Goal: Communication & Community: Answer question/provide support

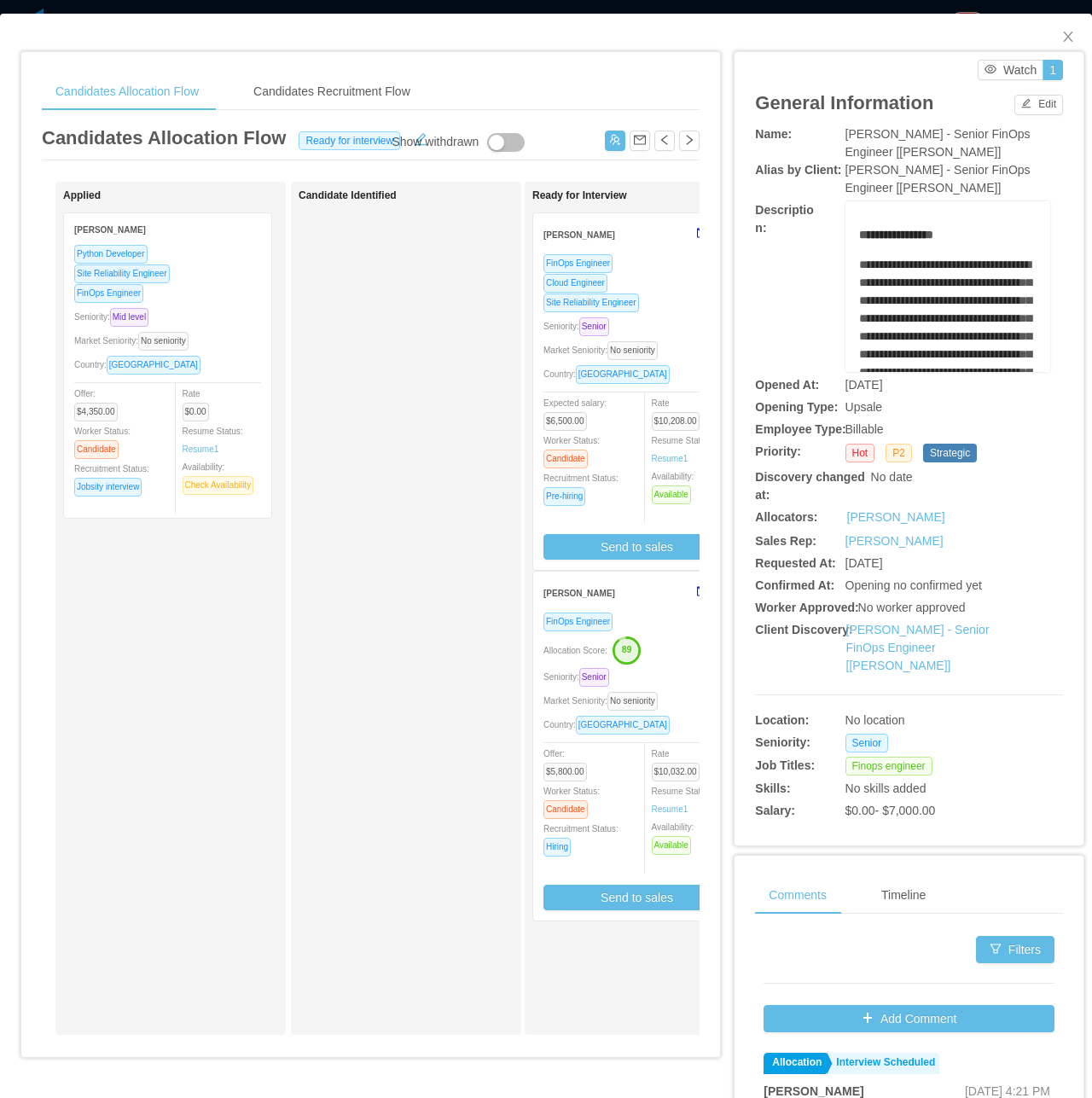
scroll to position [0, 154]
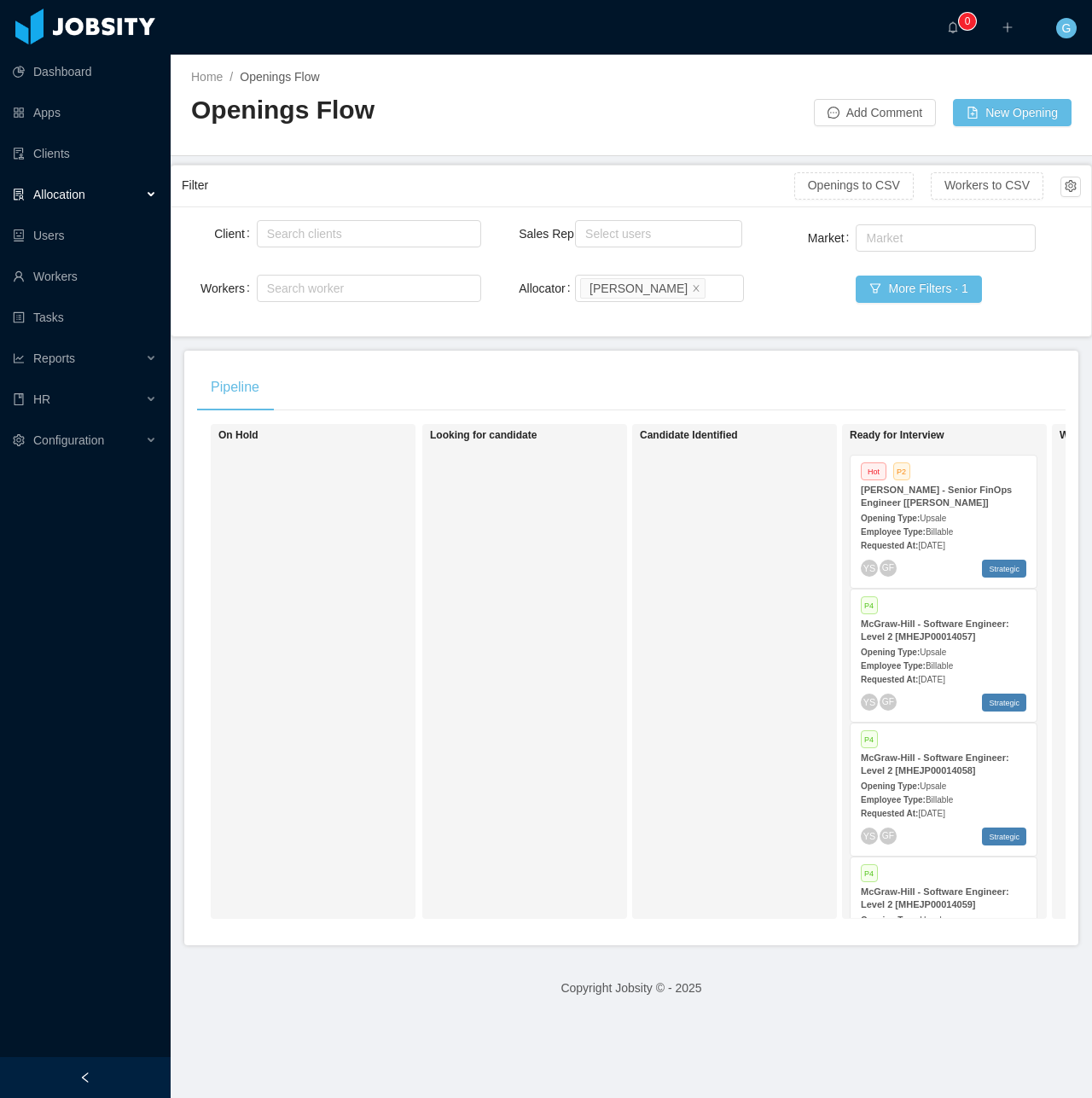
click at [933, 544] on span "[DATE]" at bounding box center [930, 545] width 27 height 9
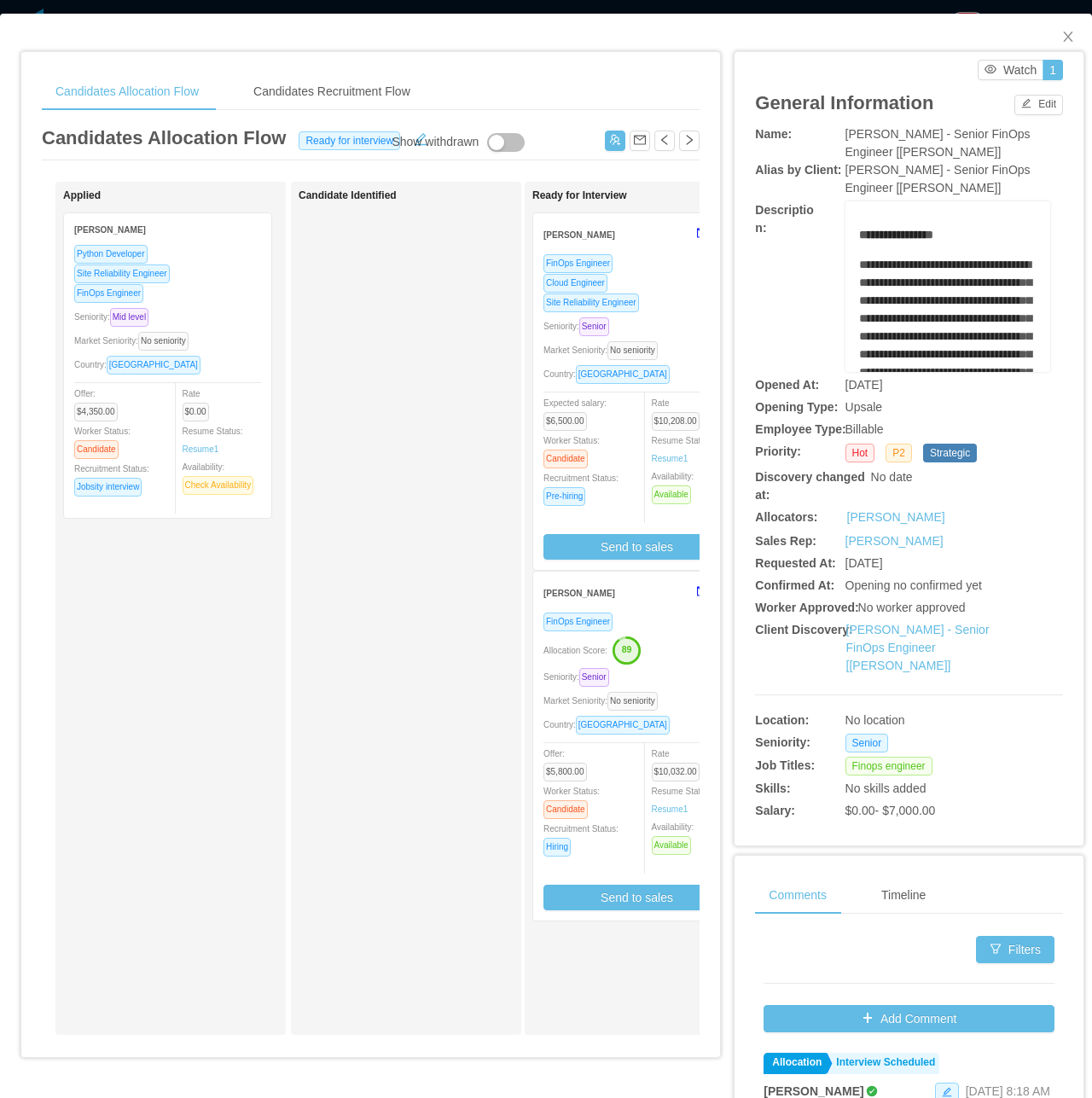
click at [646, 651] on div "Allocation Score: 89" at bounding box center [637, 649] width 187 height 28
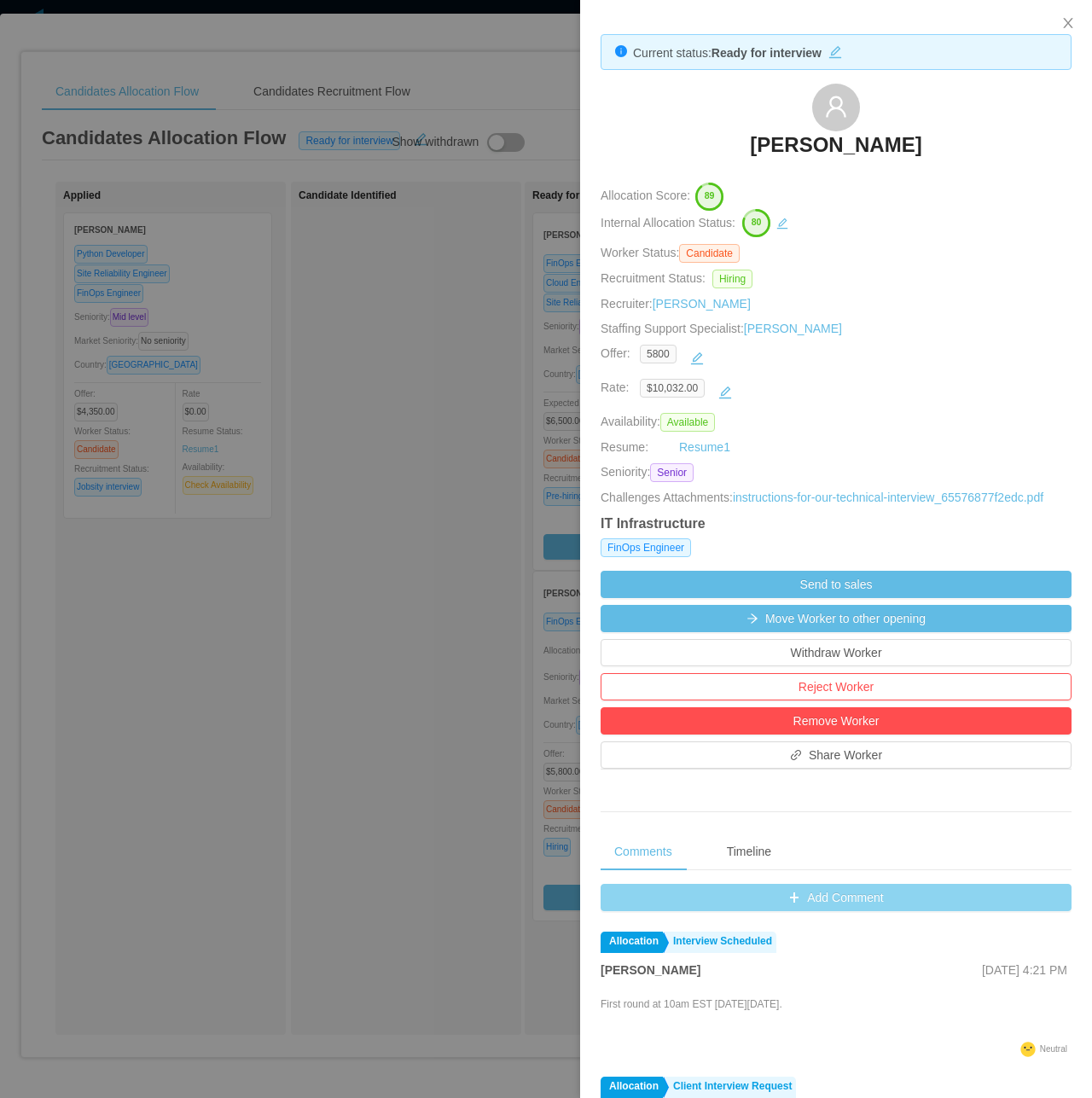
click at [784, 892] on button "Add Comment" at bounding box center [835, 898] width 471 height 28
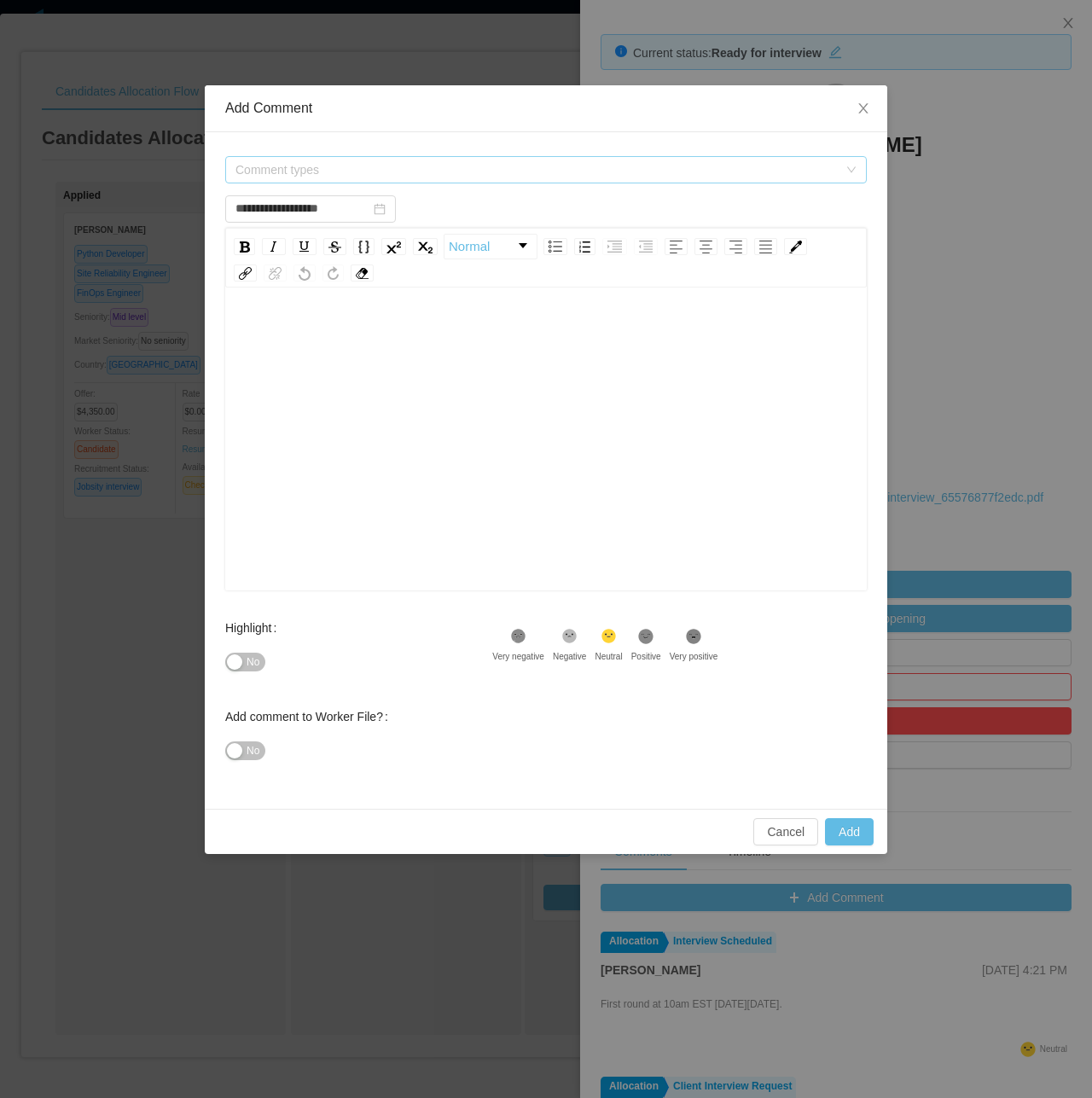
click at [318, 181] on span "Comment types" at bounding box center [540, 170] width 610 height 26
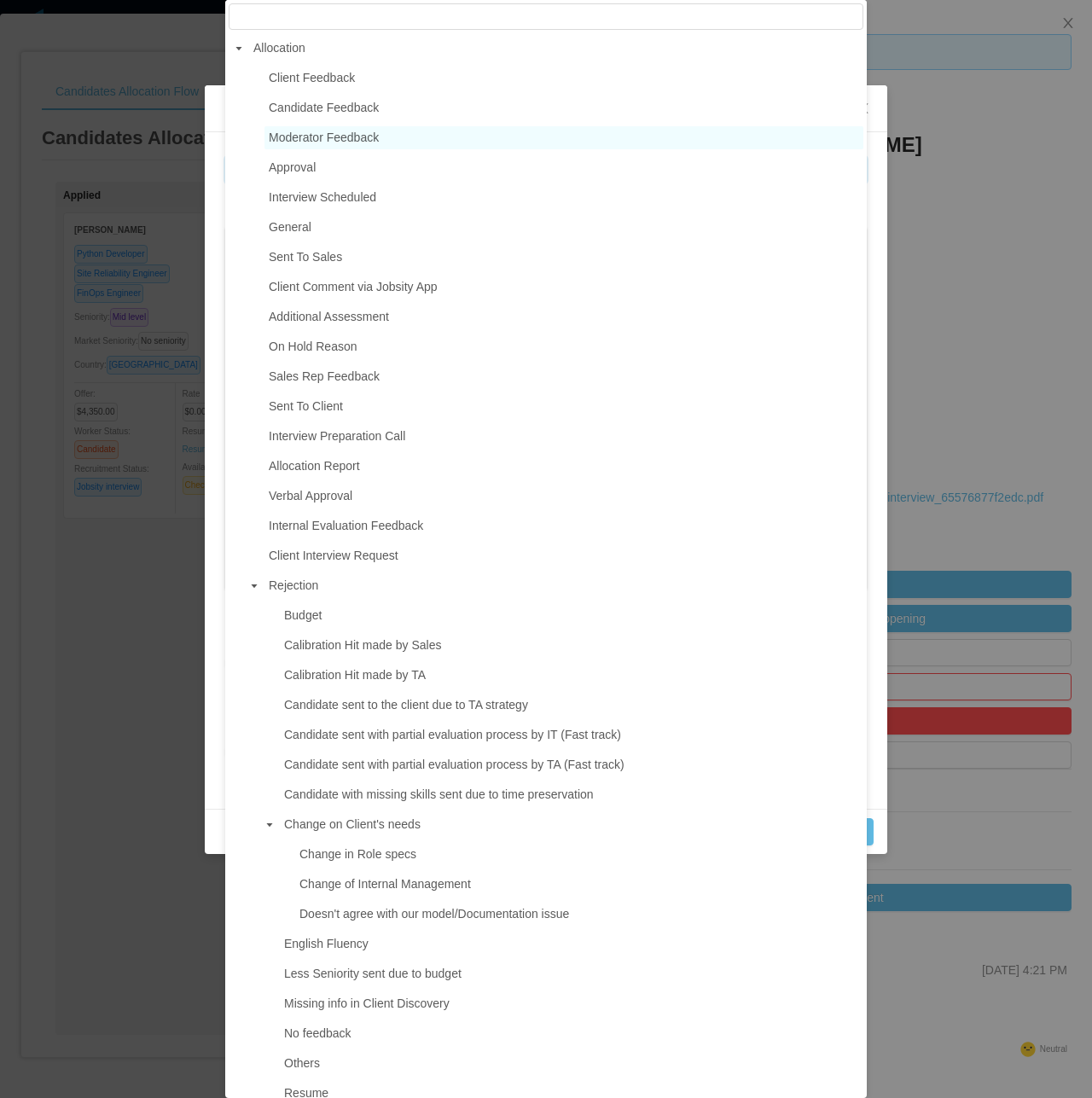
click at [345, 139] on span "Moderator Feedback" at bounding box center [324, 137] width 110 height 14
type input "**********"
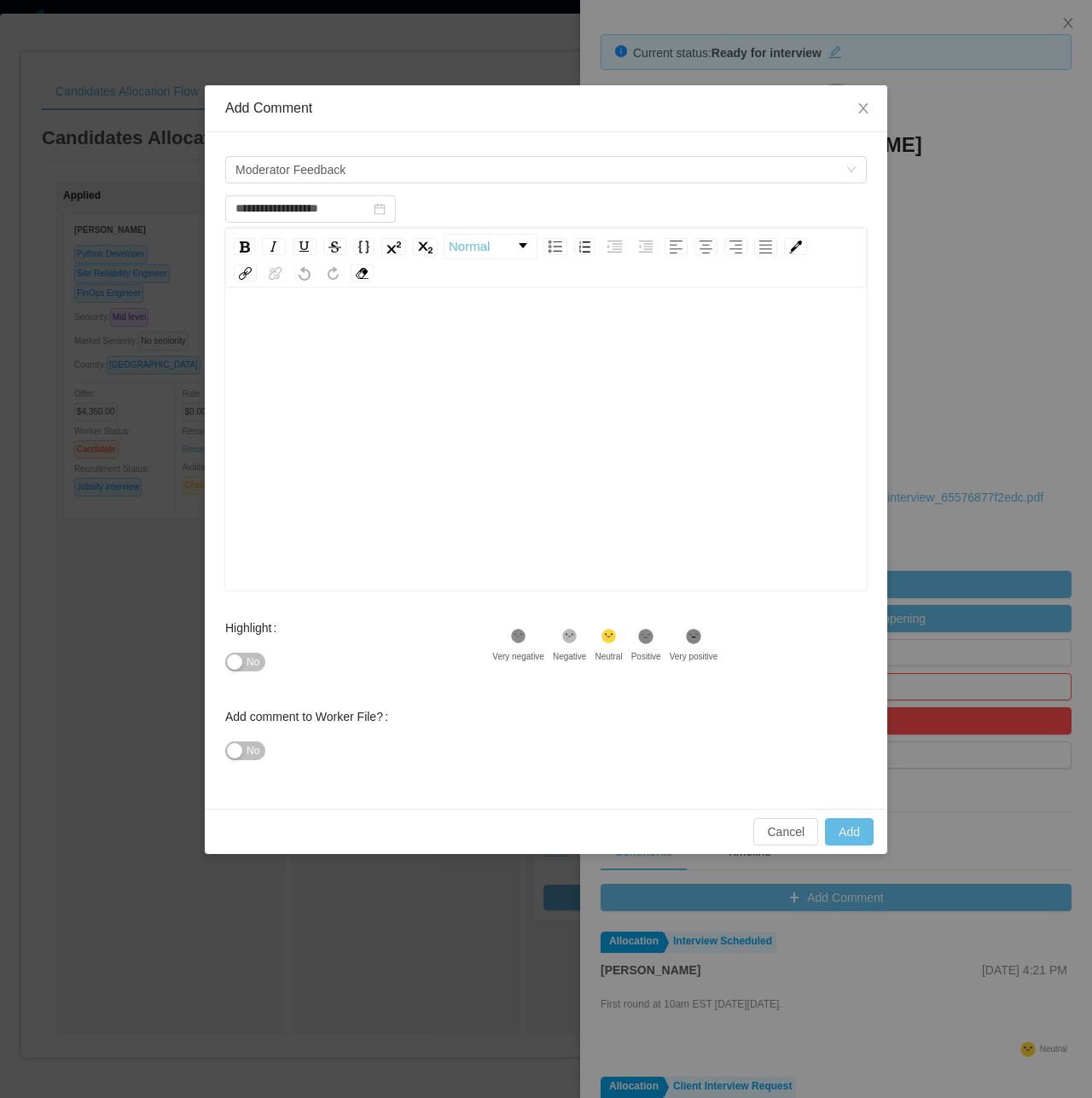
click at [485, 383] on div "rdw-editor" at bounding box center [546, 465] width 615 height 298
drag, startPoint x: 269, startPoint y: 654, endPoint x: 261, endPoint y: 667, distance: 15.3
click at [268, 656] on div "No" at bounding box center [358, 662] width 267 height 34
click at [261, 667] on button "No" at bounding box center [245, 662] width 40 height 18
click at [240, 737] on div "No" at bounding box center [358, 750] width 267 height 34
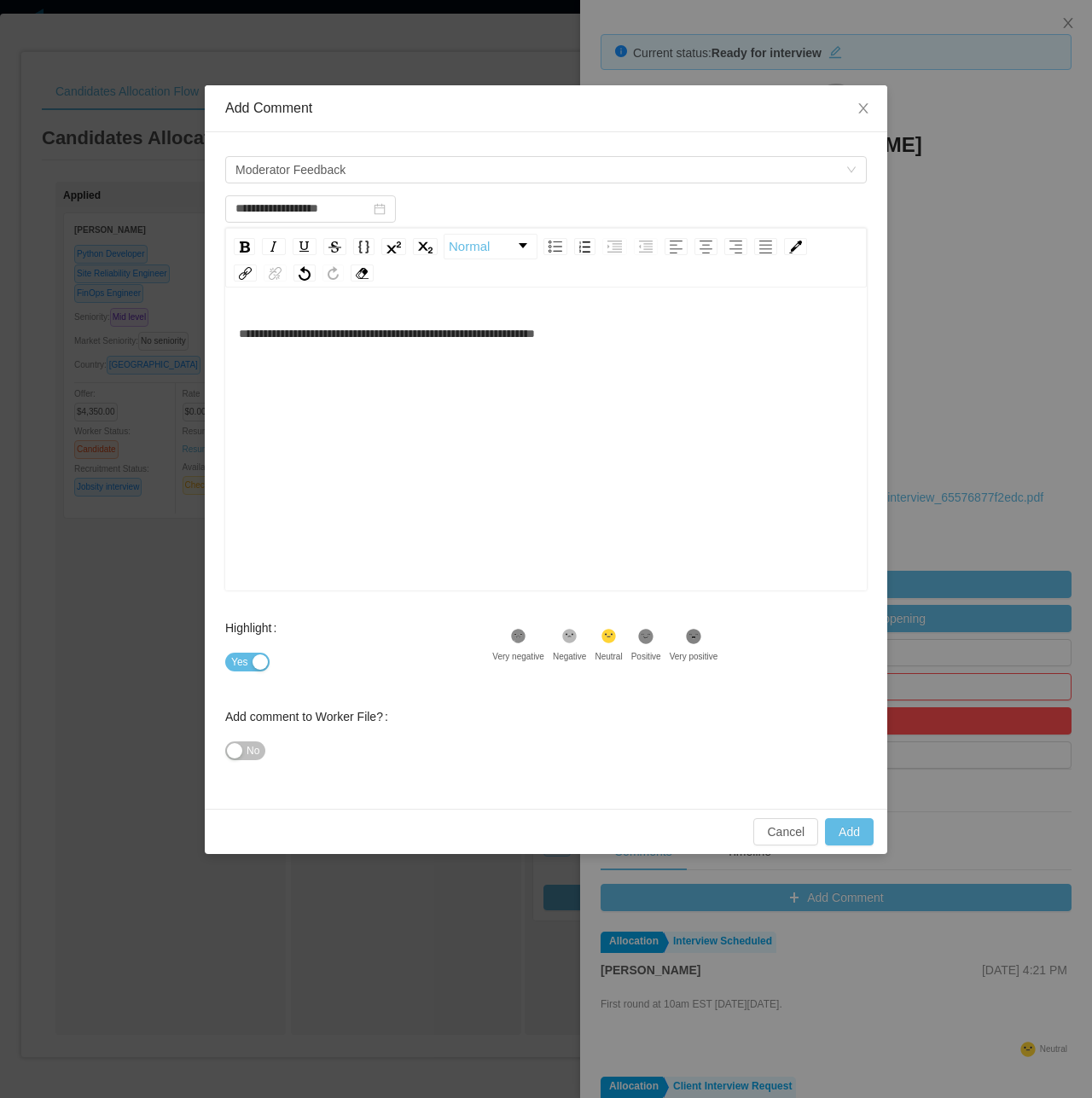
click at [240, 743] on button "No" at bounding box center [245, 751] width 40 height 18
click at [852, 831] on button "Add" at bounding box center [849, 832] width 49 height 28
type input "**********"
